Goal: Information Seeking & Learning: Learn about a topic

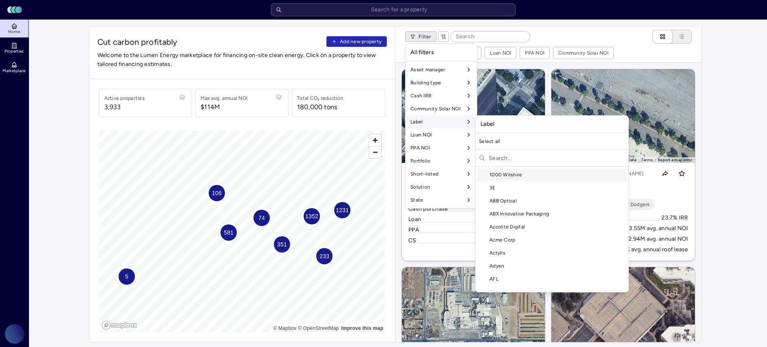
click at [501, 162] on input "text" at bounding box center [556, 158] width 136 height 13
click at [503, 158] on input "text" at bounding box center [556, 158] width 136 height 13
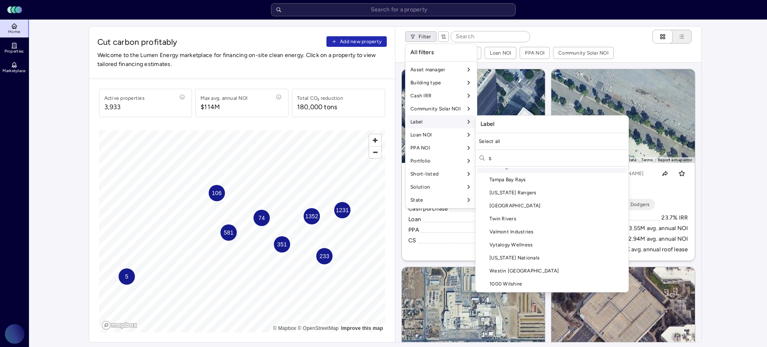
click at [519, 160] on input "s" at bounding box center [556, 158] width 136 height 13
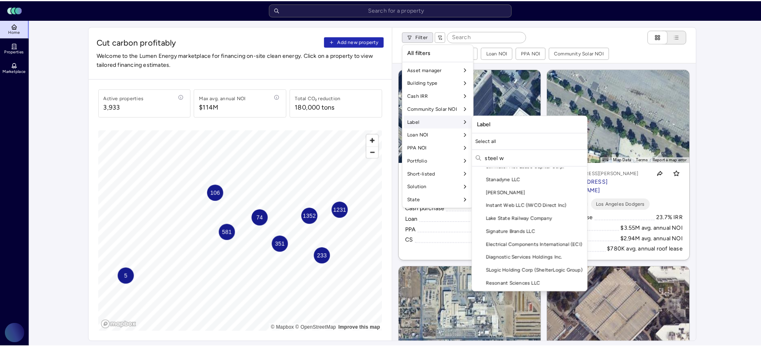
scroll to position [0, 0]
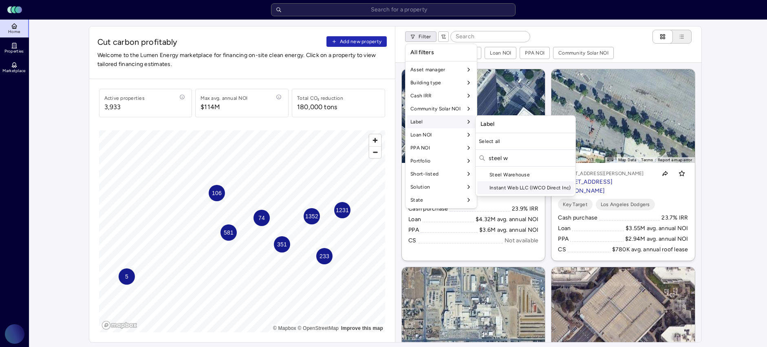
type input "steel w"
click at [514, 177] on div "Steel Warehouse" at bounding box center [525, 174] width 97 height 13
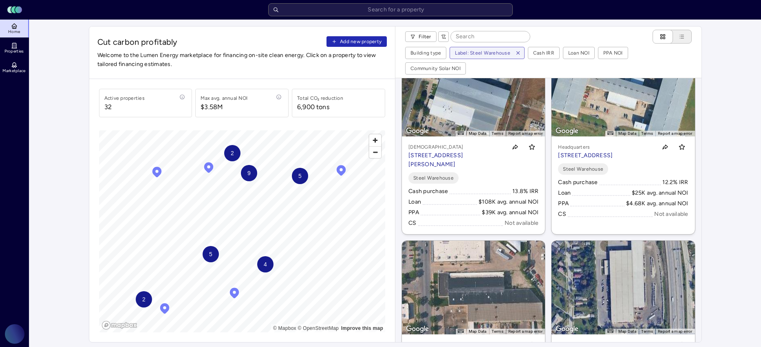
scroll to position [37, 0]
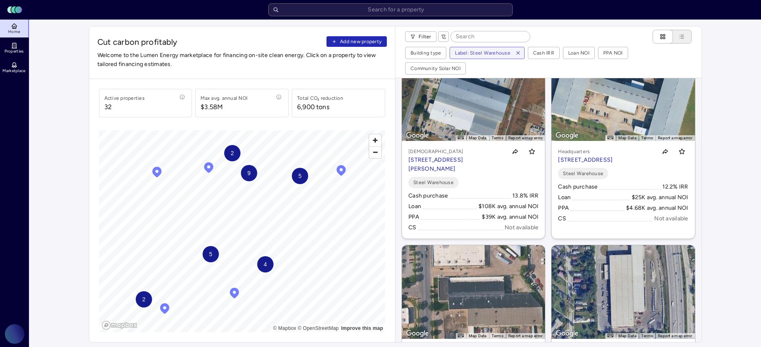
click at [248, 172] on span "9" at bounding box center [248, 173] width 3 height 9
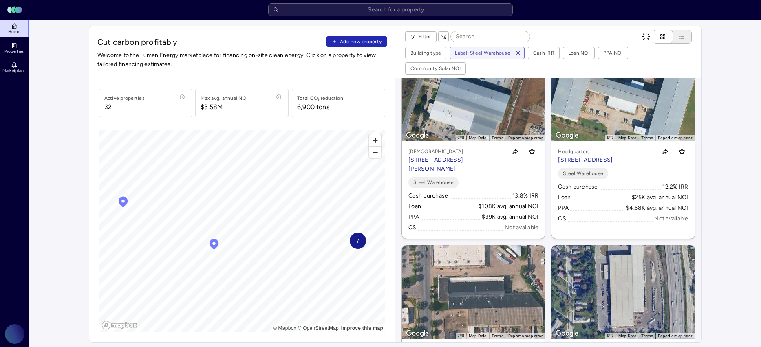
scroll to position [0, 0]
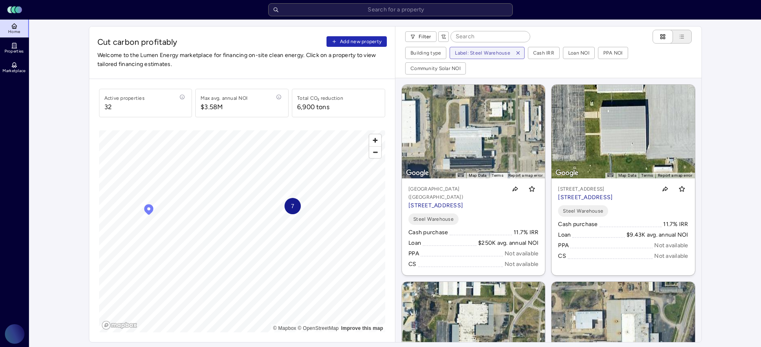
click at [292, 205] on span "7" at bounding box center [291, 206] width 3 height 9
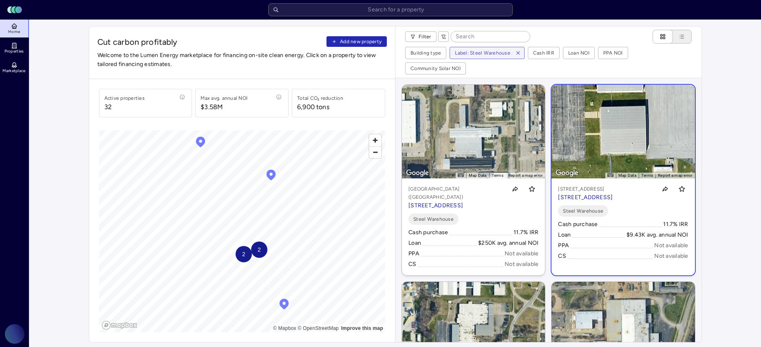
click at [596, 132] on link "← Move left → Move right ↑ Move up ↓ Move down + Zoom in - Zoom out Home Jump l…" at bounding box center [622, 180] width 143 height 191
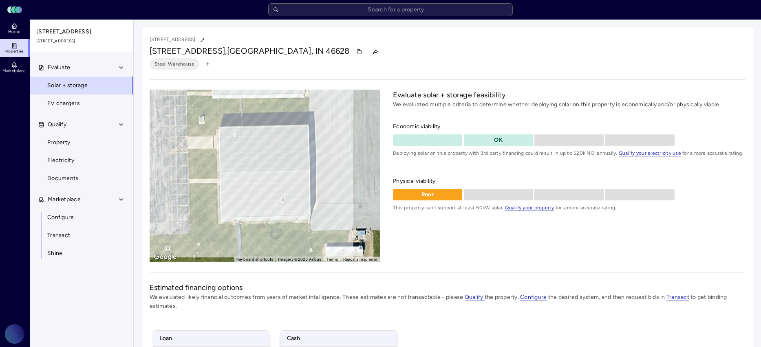
click at [21, 47] on link "Properties" at bounding box center [15, 48] width 30 height 18
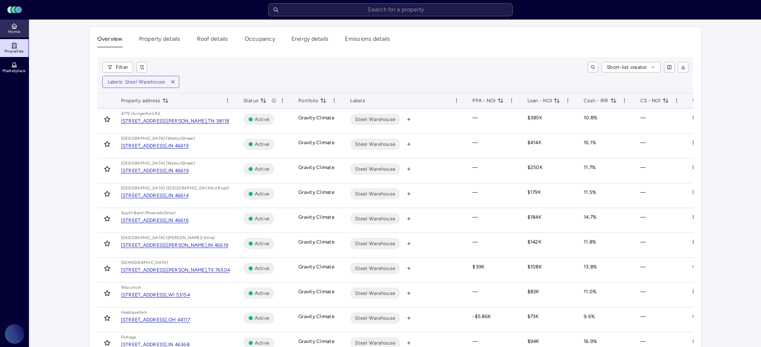
click at [12, 29] on icon at bounding box center [14, 26] width 7 height 7
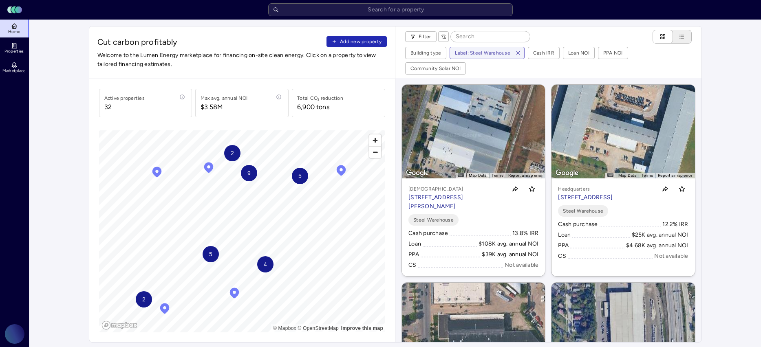
click at [247, 176] on span "9" at bounding box center [248, 173] width 3 height 9
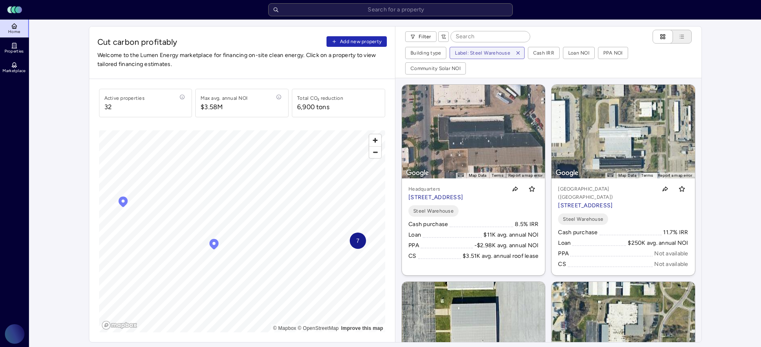
click at [360, 242] on div "7" at bounding box center [357, 241] width 16 height 16
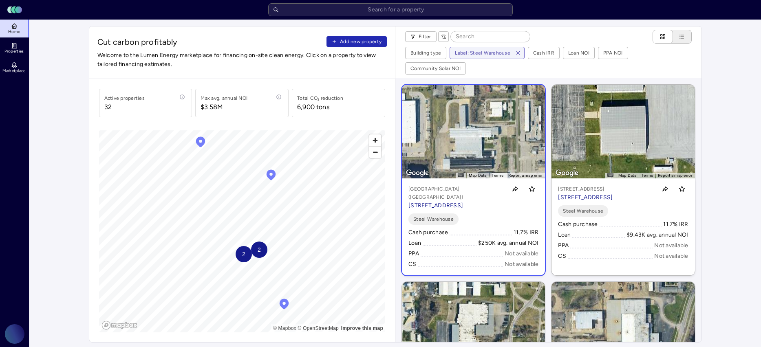
click at [492, 138] on link "← Move left → Move right ↑ Move up ↓ Move down + Zoom in - Zoom out Home Jump l…" at bounding box center [473, 180] width 143 height 191
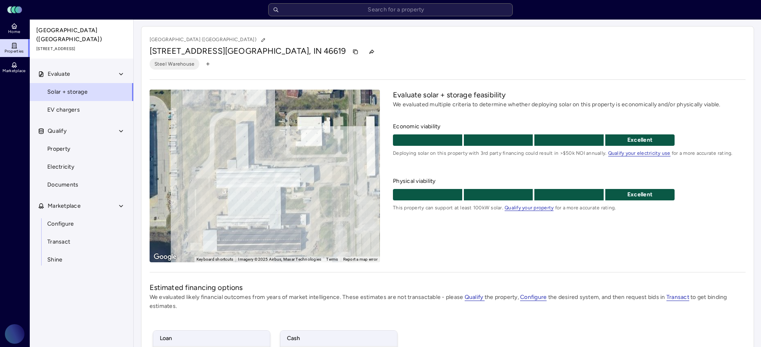
click at [435, 255] on div "Evaluate solar + storage feasibility We evaluated multiple criteria to determin…" at bounding box center [569, 176] width 352 height 173
click at [13, 33] on span "Home" at bounding box center [14, 31] width 12 height 5
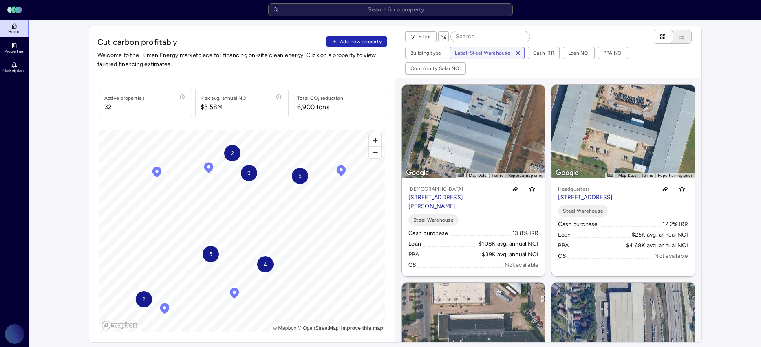
click at [252, 178] on div "9" at bounding box center [249, 173] width 16 height 16
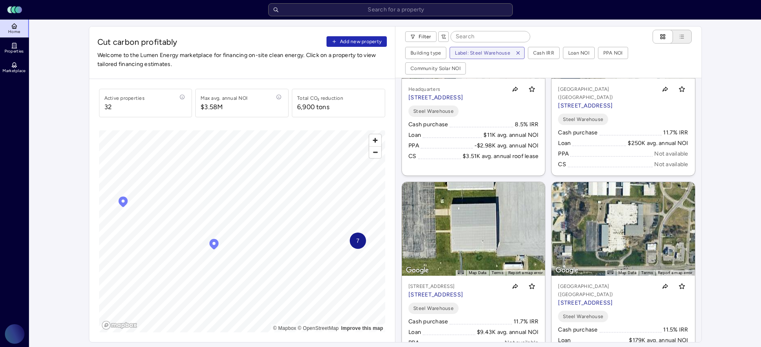
scroll to position [138, 0]
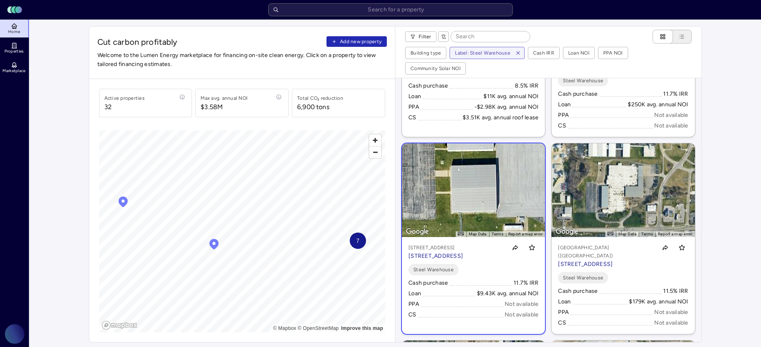
click at [463, 252] on p "[STREET_ADDRESS]" at bounding box center [435, 256] width 55 height 9
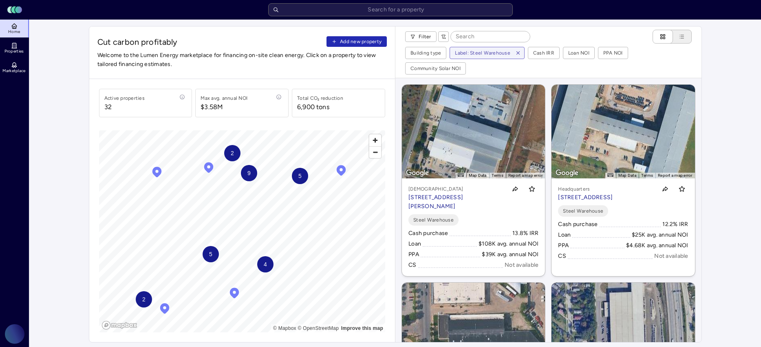
click at [243, 179] on div "9" at bounding box center [249, 173] width 16 height 16
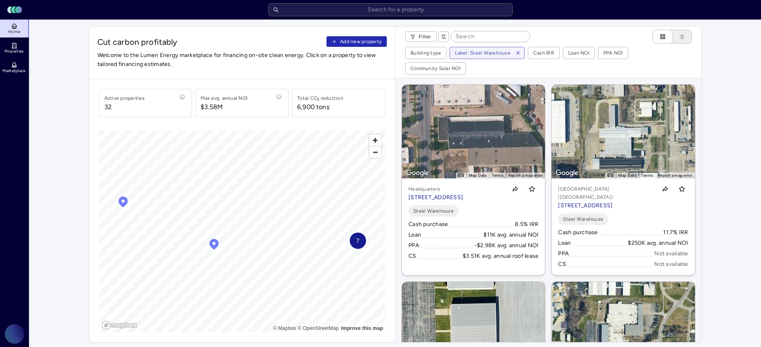
click at [356, 243] on span "7" at bounding box center [357, 240] width 3 height 9
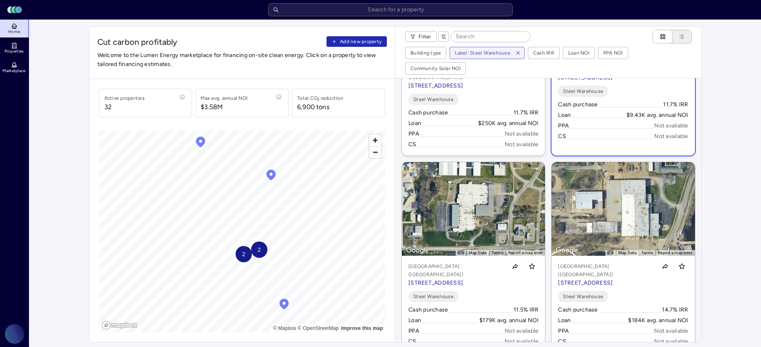
scroll to position [120, 0]
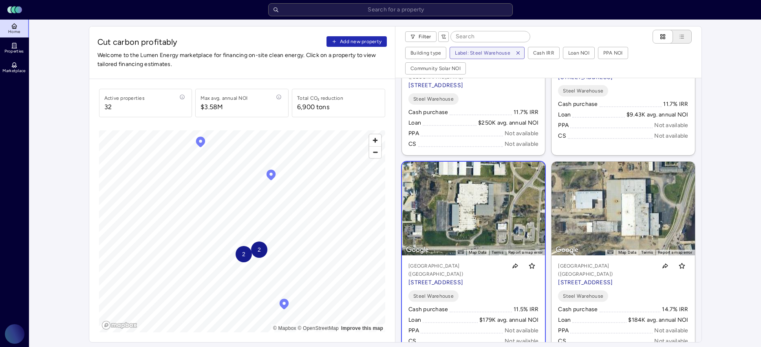
click at [472, 278] on p "[STREET_ADDRESS]" at bounding box center [455, 282] width 95 height 9
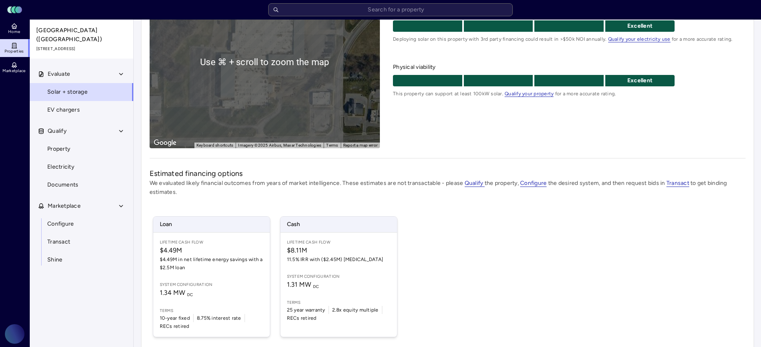
scroll to position [127, 0]
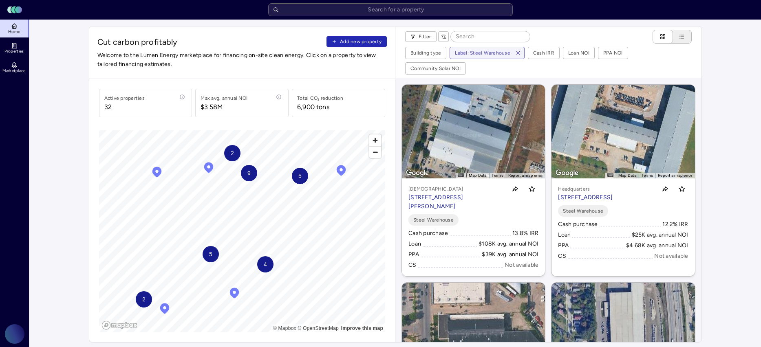
click at [250, 172] on span "9" at bounding box center [248, 173] width 3 height 9
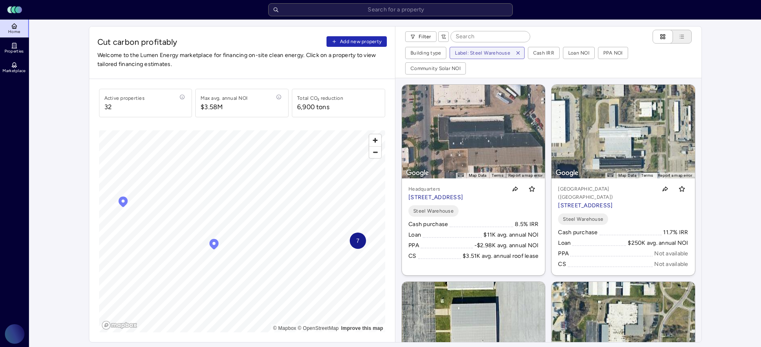
click at [356, 241] on span "7" at bounding box center [357, 240] width 3 height 9
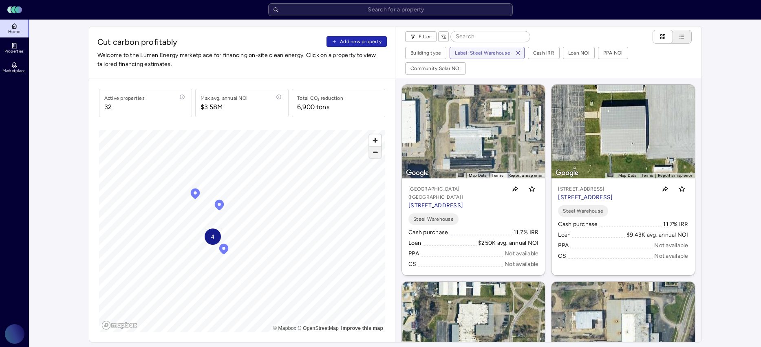
click at [372, 155] on span "Zoom out" at bounding box center [375, 152] width 12 height 11
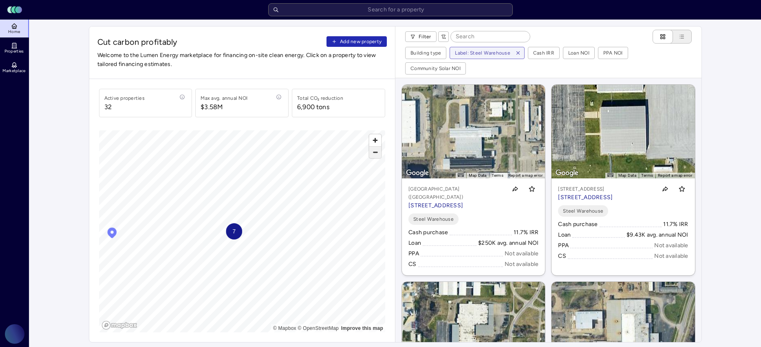
click at [372, 155] on span "Zoom out" at bounding box center [375, 152] width 12 height 11
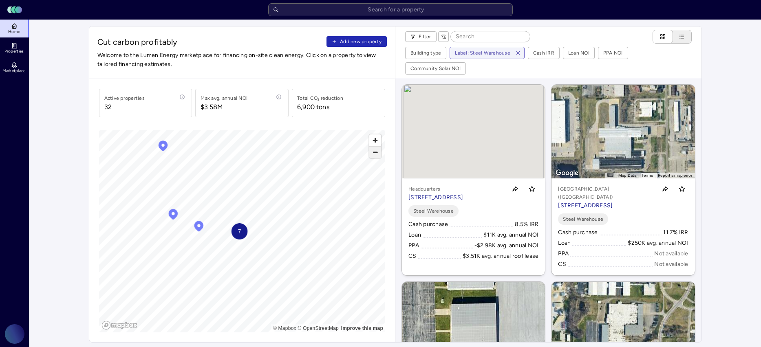
click at [372, 155] on span "Zoom out" at bounding box center [375, 152] width 12 height 11
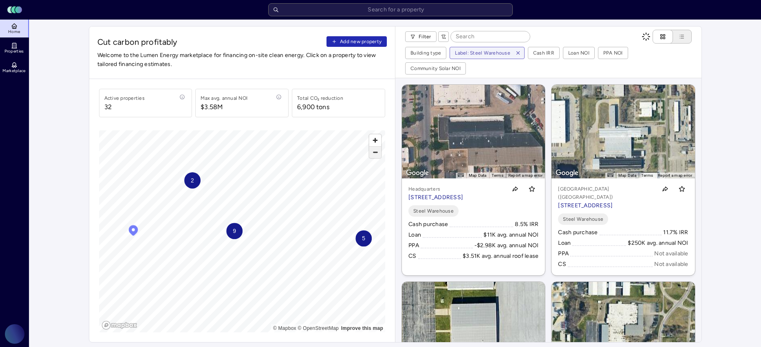
click at [372, 155] on span "Zoom out" at bounding box center [375, 152] width 12 height 11
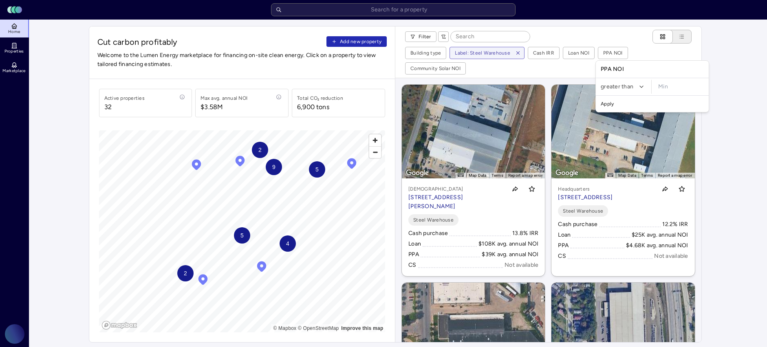
click at [664, 78] on div "PPA NOI greater than Apply" at bounding box center [652, 86] width 114 height 52
click at [662, 84] on input "minimum" at bounding box center [681, 87] width 52 height 14
type input "$1"
click at [597, 97] on button "Apply" at bounding box center [652, 103] width 110 height 13
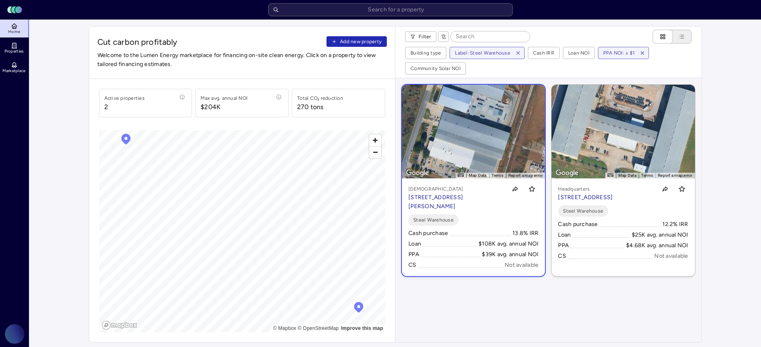
click at [473, 195] on p "[STREET_ADDRESS][PERSON_NAME]" at bounding box center [455, 202] width 95 height 18
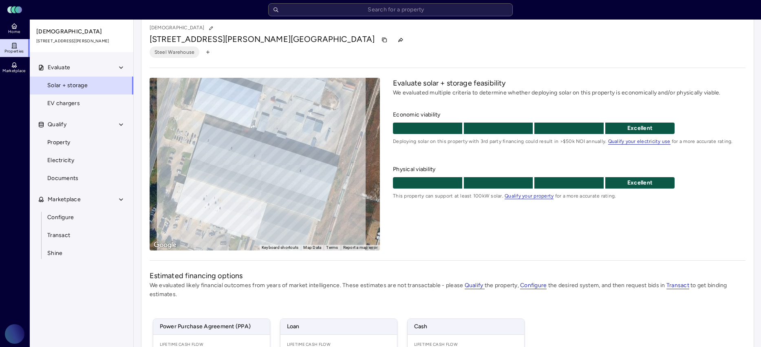
scroll to position [10, 0]
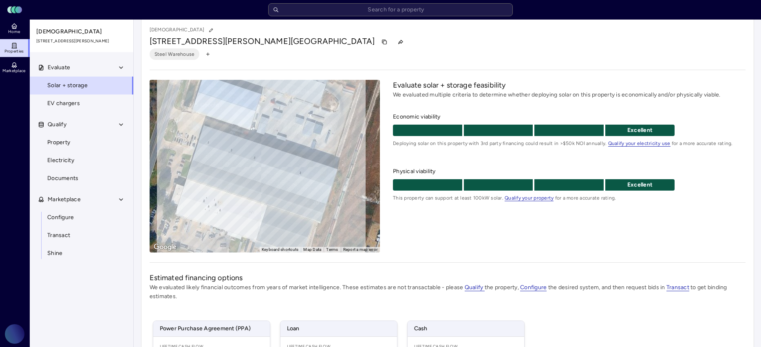
click at [23, 45] on link "Properties" at bounding box center [15, 48] width 30 height 18
